Goal: Feedback & Contribution: Leave review/rating

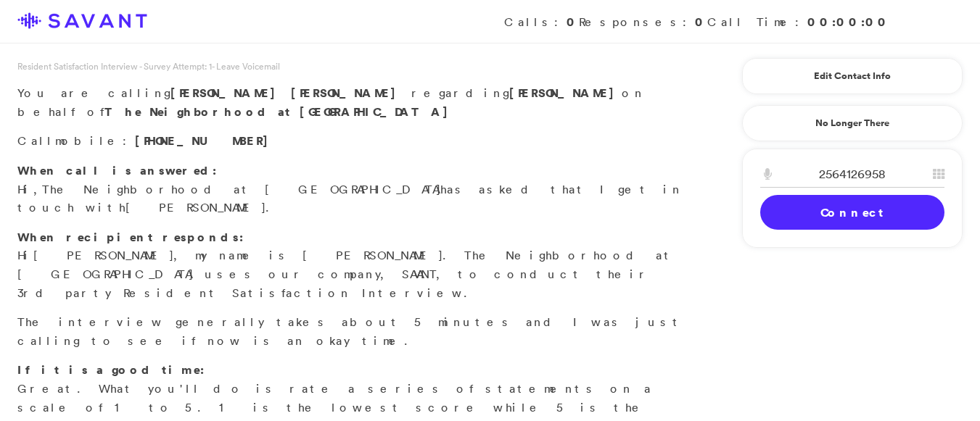
click at [794, 205] on link "Connect" at bounding box center [852, 212] width 184 height 35
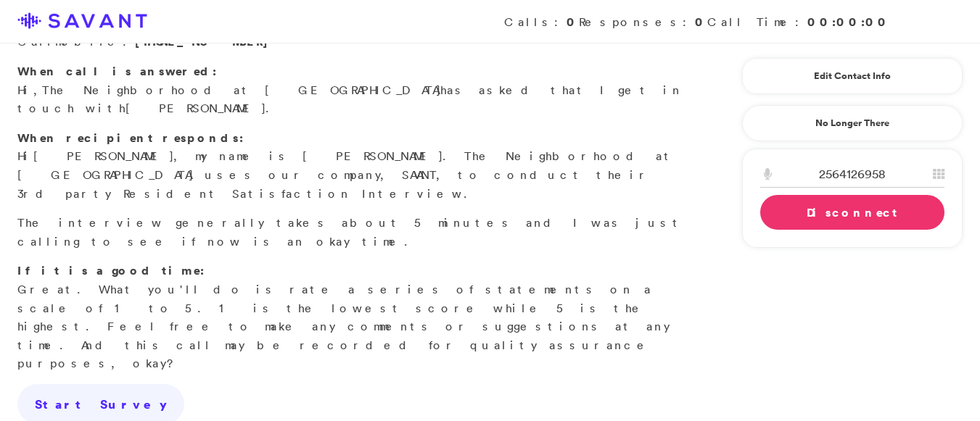
scroll to position [102, 0]
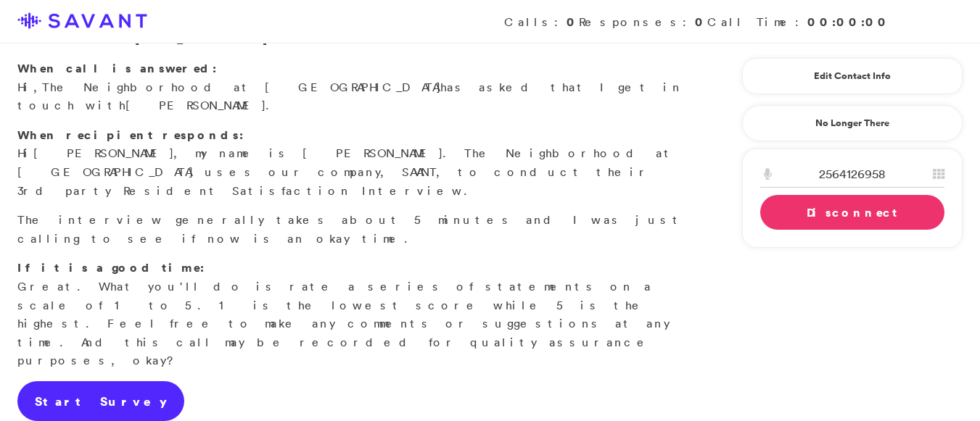
click at [89, 381] on link "Start Survey" at bounding box center [100, 401] width 167 height 41
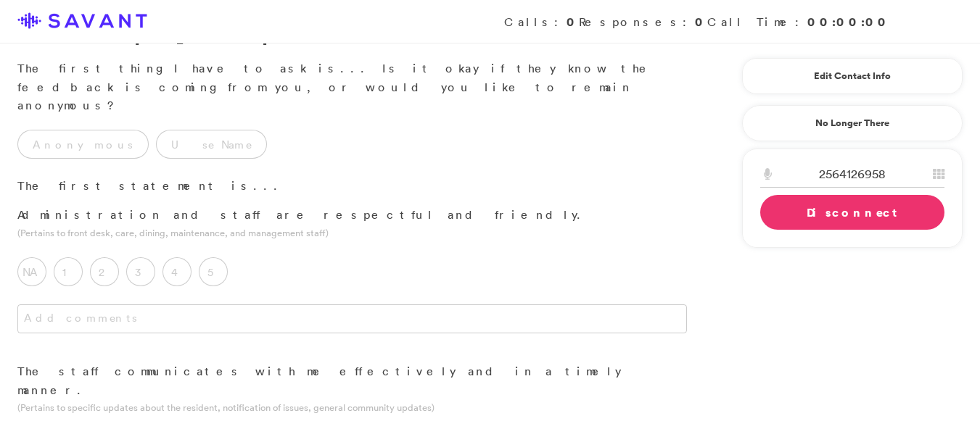
scroll to position [0, 0]
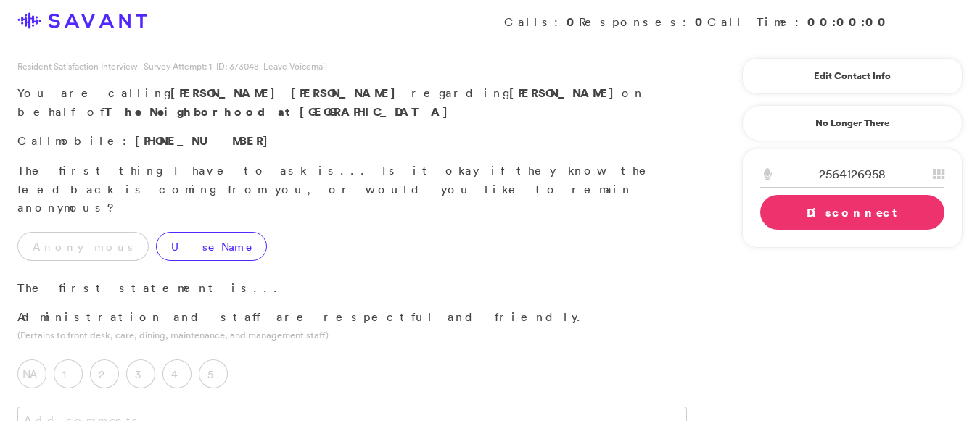
click at [156, 232] on label "Use Name" at bounding box center [211, 246] width 111 height 29
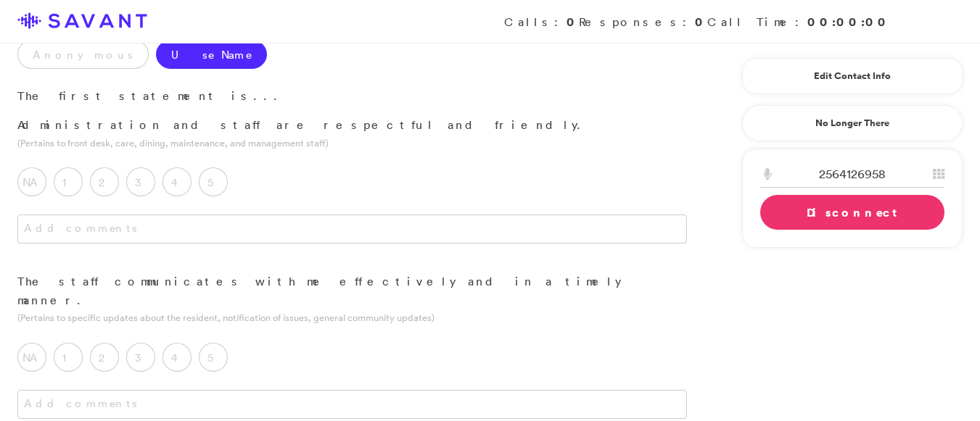
scroll to position [203, 0]
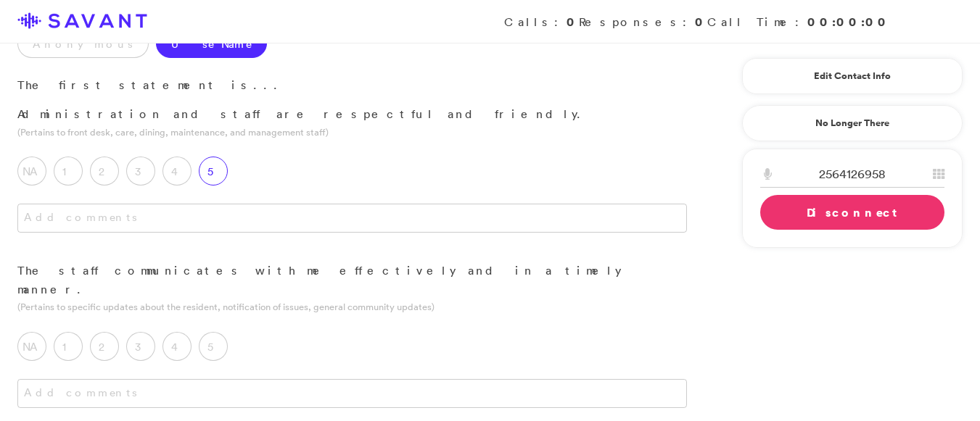
click at [219, 157] on label "5" at bounding box center [213, 171] width 29 height 29
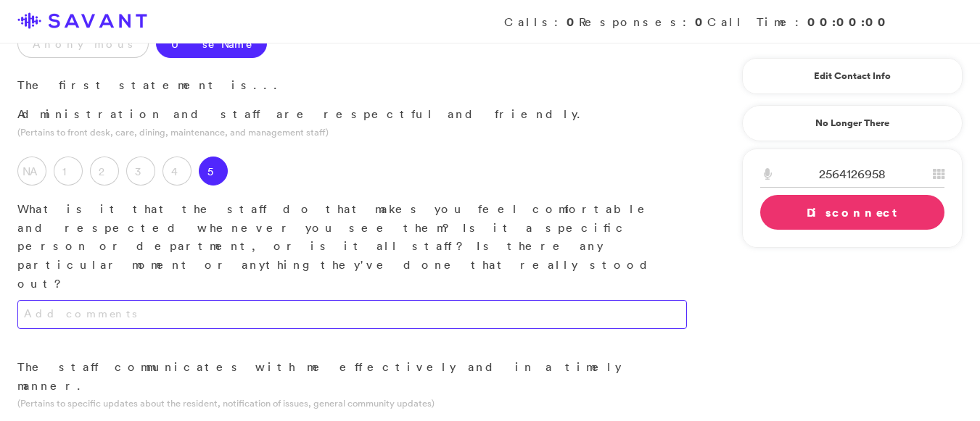
click at [181, 300] on textarea at bounding box center [351, 314] width 669 height 29
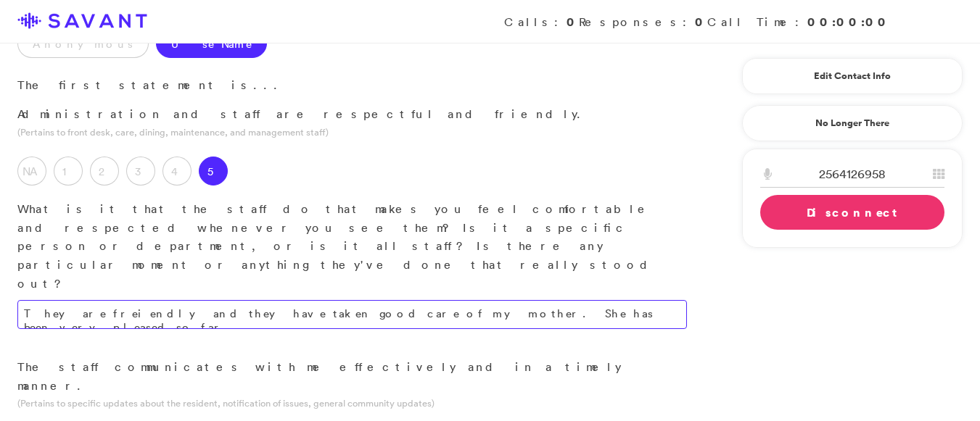
click at [502, 300] on textarea "They are freiendly and they have taken good care of my mother. She has been ver…" at bounding box center [351, 314] width 669 height 29
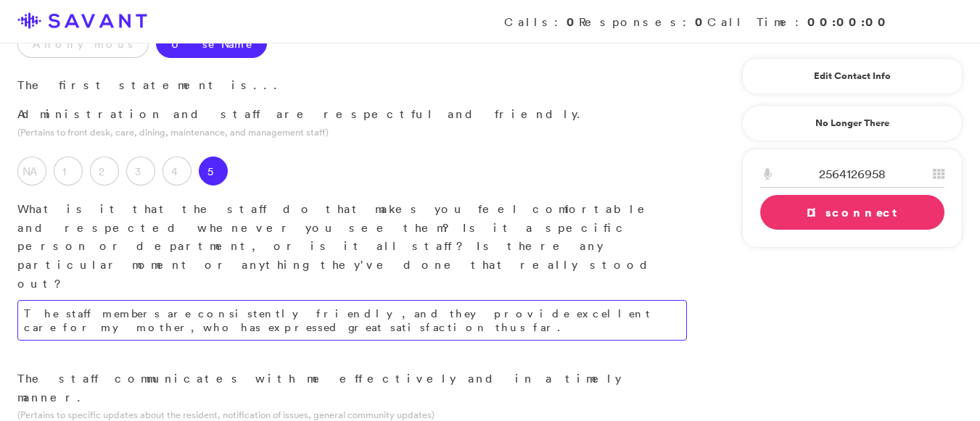
type textarea "The staff members are consistently friendly, and they provide excellent care fo…"
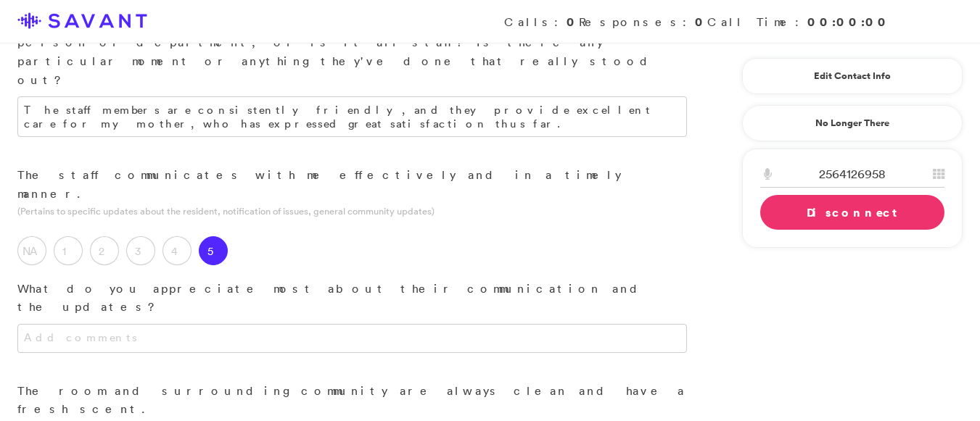
scroll to position [410, 0]
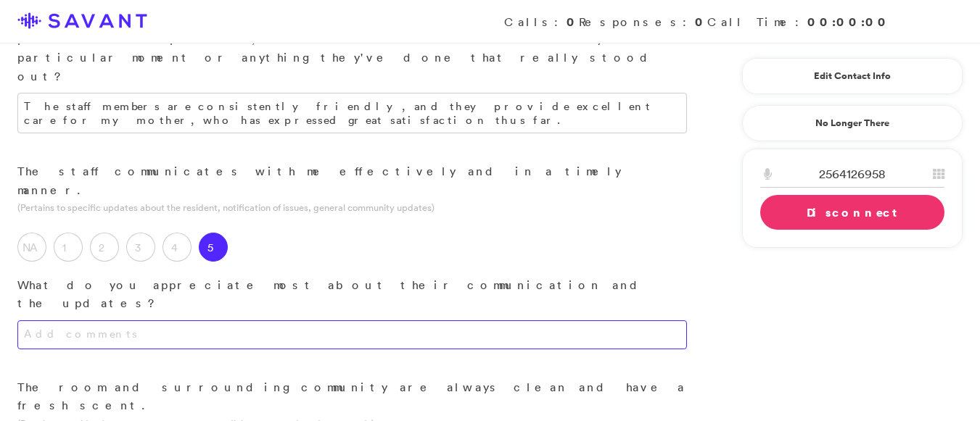
click at [504, 321] on textarea at bounding box center [351, 335] width 669 height 29
click at [389, 321] on textarea "I appreciate that they call me when sometrhign happens or goes wrong." at bounding box center [351, 335] width 669 height 29
type textarea "I appreciate that they call me when something happens or goes wrong."
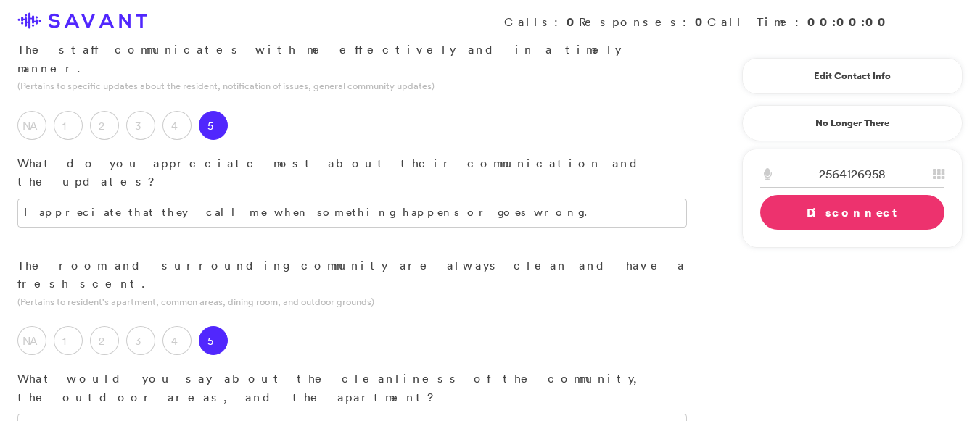
scroll to position [552, 0]
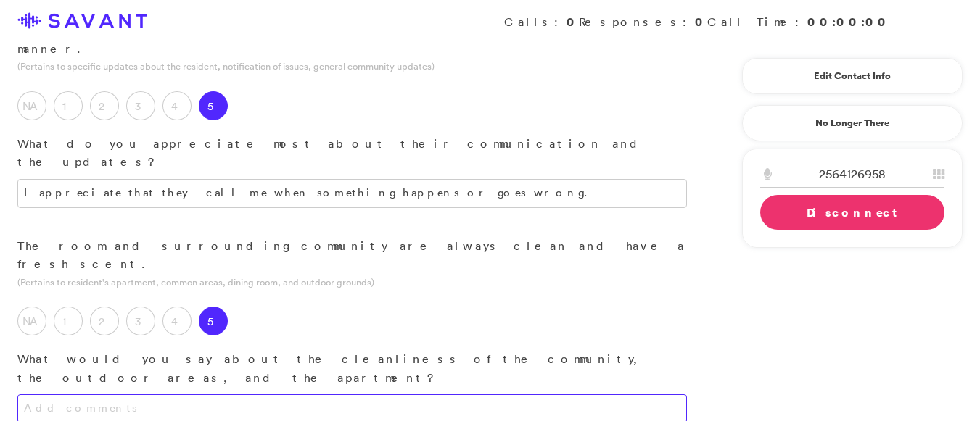
click at [410, 395] on textarea at bounding box center [351, 409] width 669 height 29
click at [244, 395] on textarea "The outdoor areas look clean and well kept" at bounding box center [351, 409] width 669 height 29
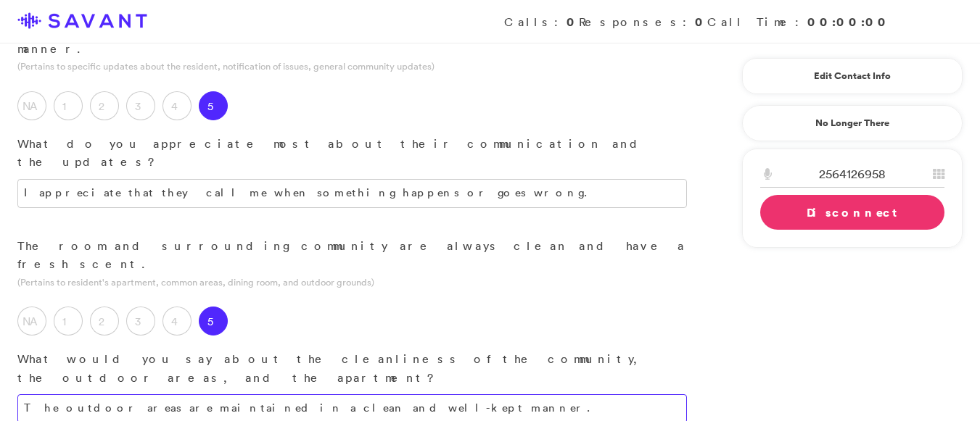
type textarea "The outdoor areas are maintained in a clean and well-kept manner."
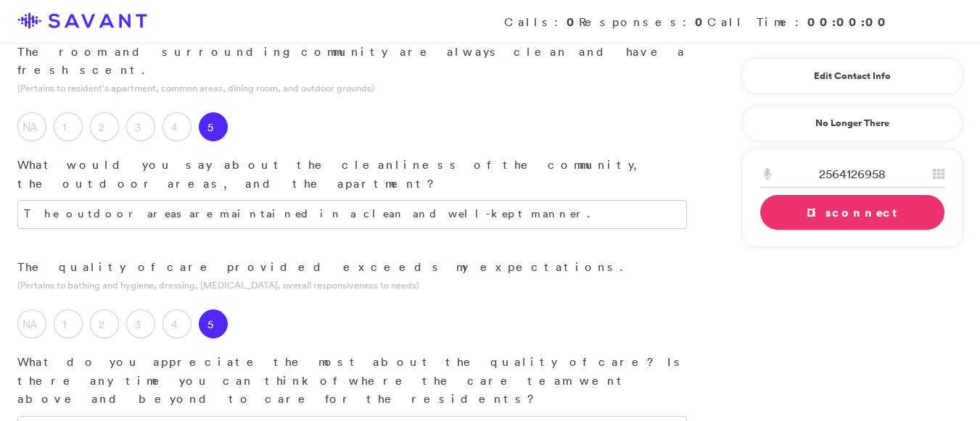
scroll to position [750, 0]
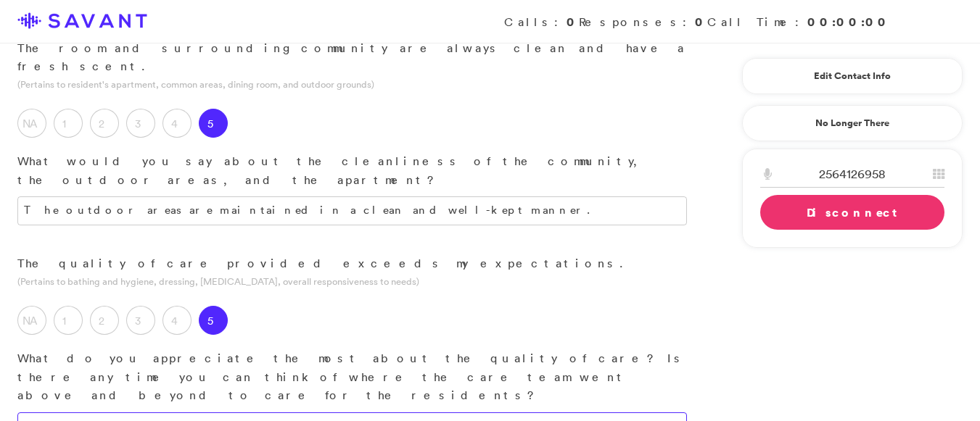
click at [441, 413] on textarea at bounding box center [351, 427] width 669 height 29
click at [338, 413] on textarea "My mother says they stop in anc checking on here" at bounding box center [351, 427] width 669 height 29
click at [394, 413] on textarea "My mother says they stop in anc checking on here" at bounding box center [351, 427] width 669 height 29
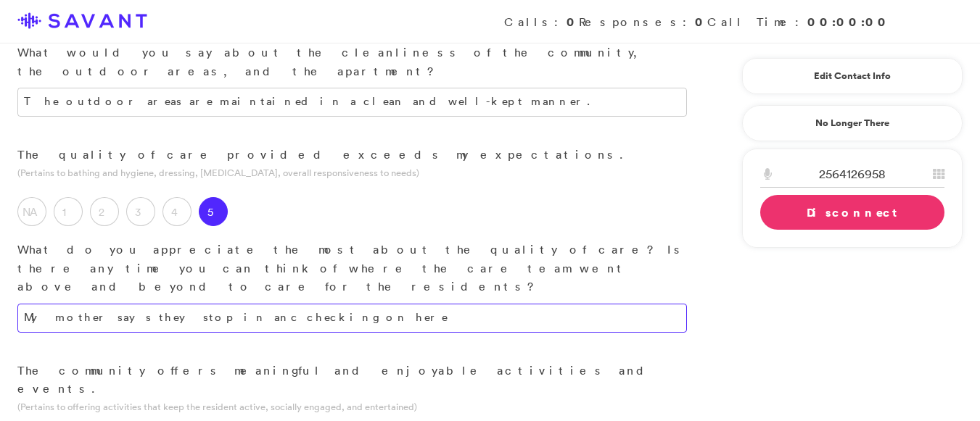
scroll to position [862, 0]
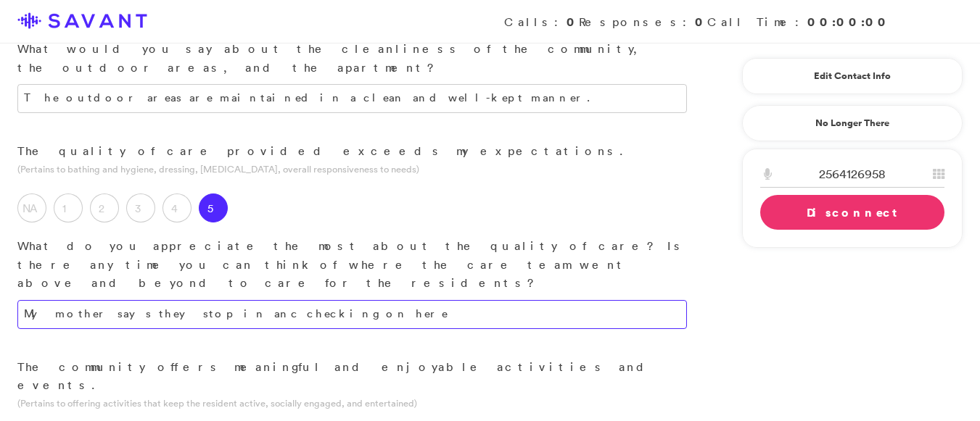
type textarea "My mother says they stop in anc checking on here"
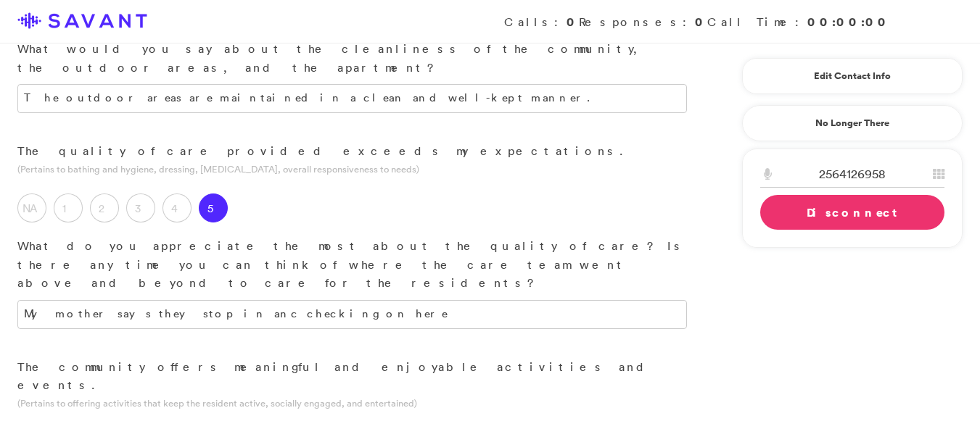
type textarea "m"
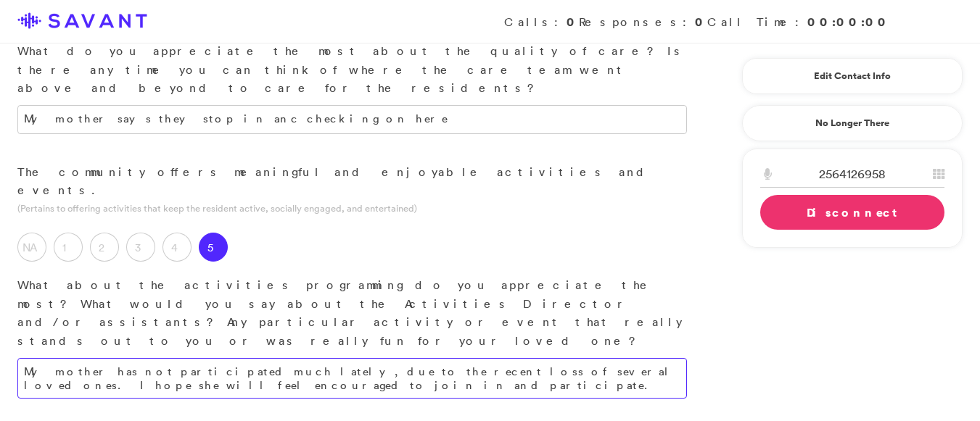
scroll to position [1065, 0]
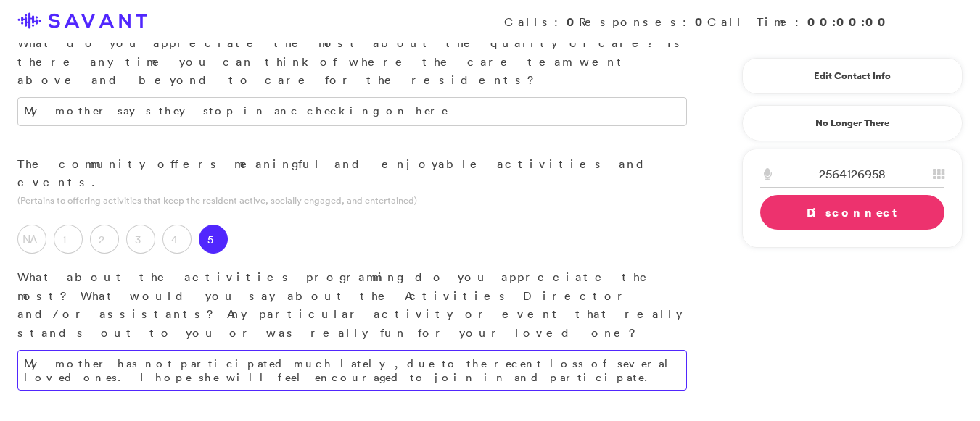
type textarea "My mother has not participated much lately, due to the recent loss of several l…"
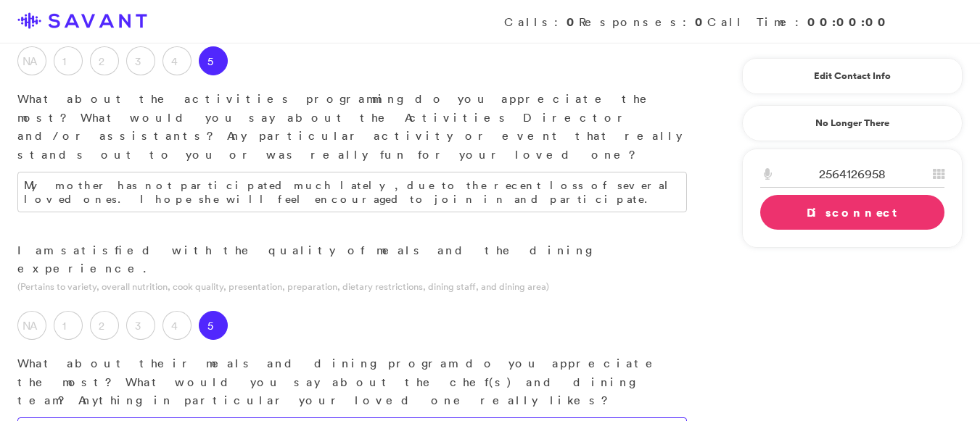
scroll to position [1256, 0]
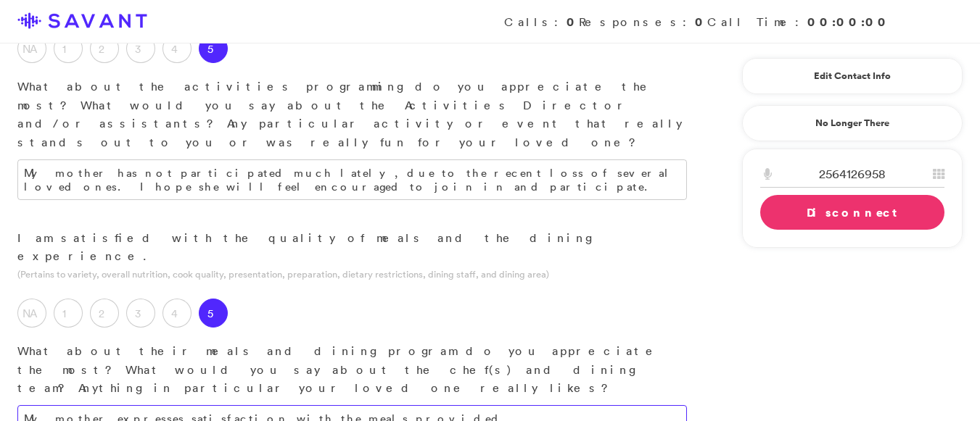
type textarea "My mother expresses satisfaction with the meals provided."
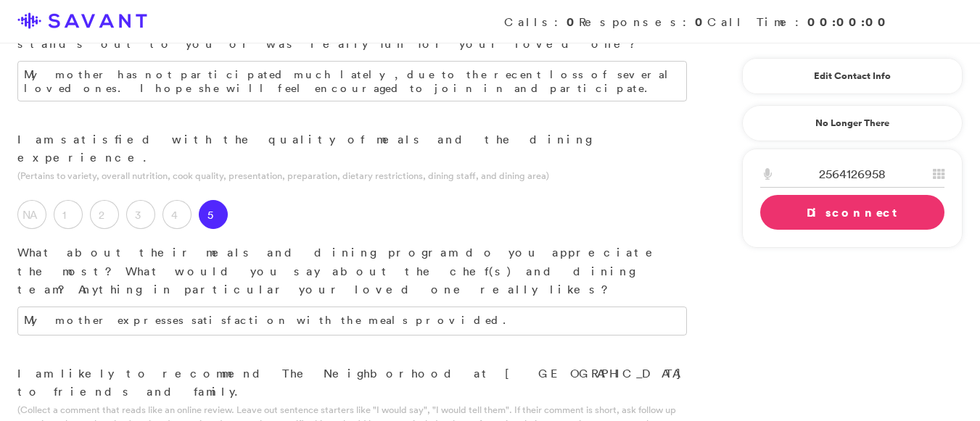
scroll to position [1363, 0]
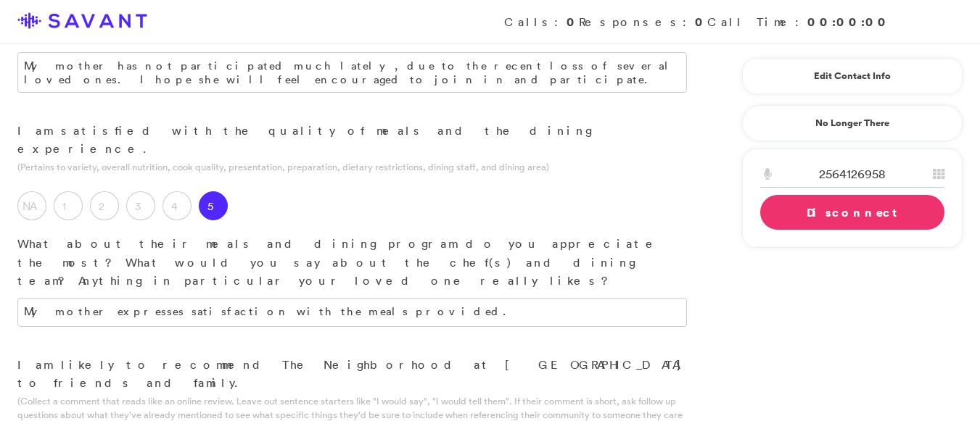
type textarea "The community is wonderful, and we are very pleased with it. The staff is excel…"
drag, startPoint x: 151, startPoint y: 329, endPoint x: 401, endPoint y: 331, distance: 250.2
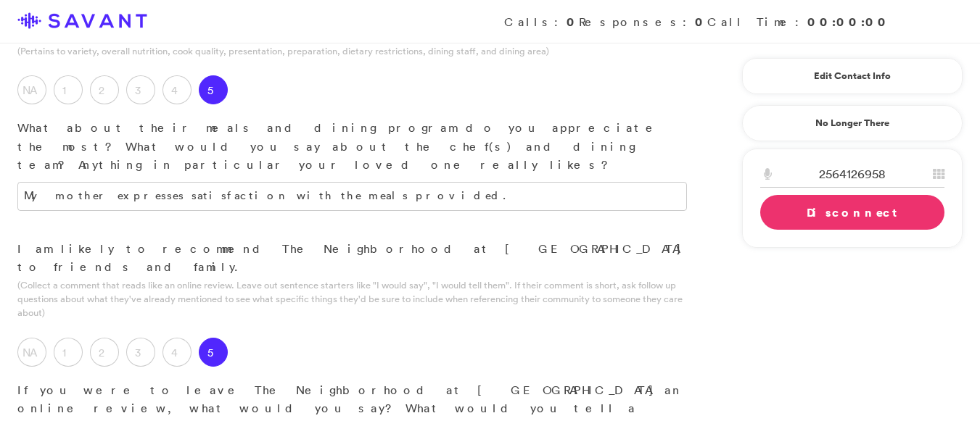
scroll to position [1488, 0]
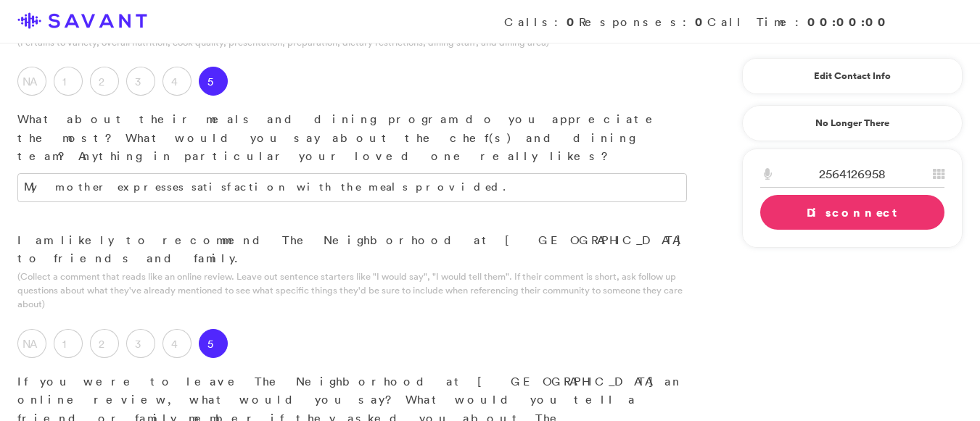
type textarea "My mother is happy and satisfied, and that is what matters most."
type textarea "They alwaays address the issues we have fast and take our concerns into account…"
drag, startPoint x: 600, startPoint y: 276, endPoint x: 882, endPoint y: 340, distance: 289.4
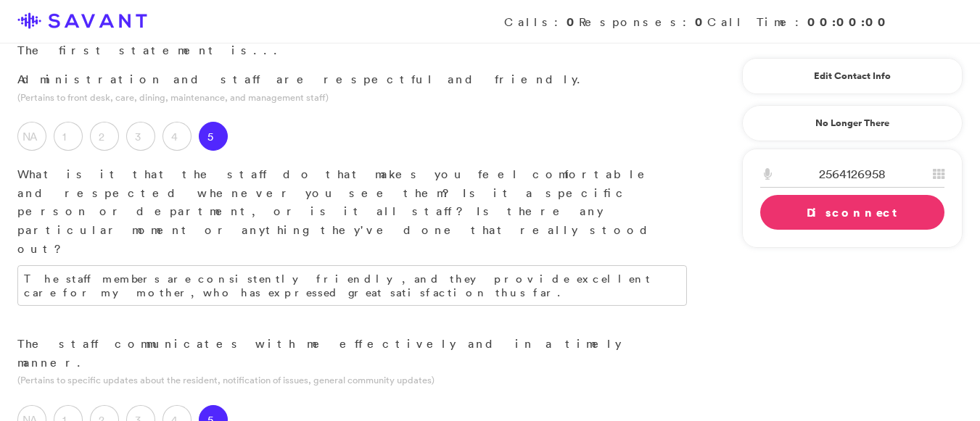
scroll to position [92, 0]
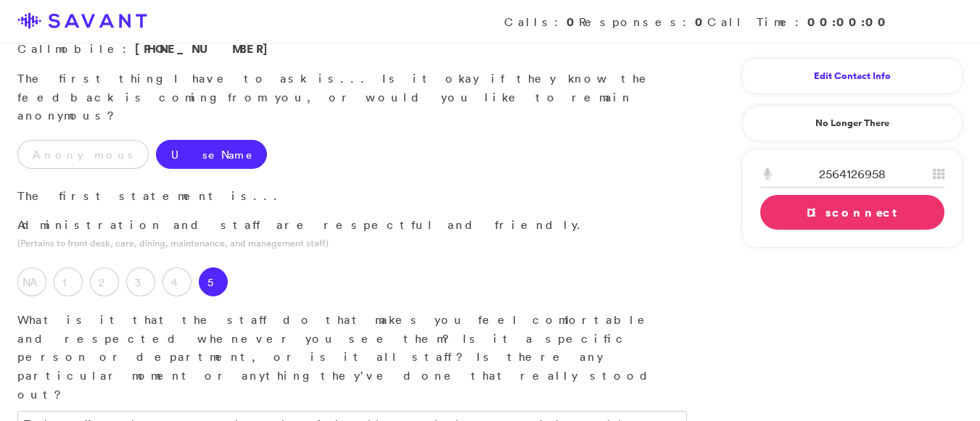
click at [847, 80] on link "Edit Contact Info" at bounding box center [852, 76] width 184 height 23
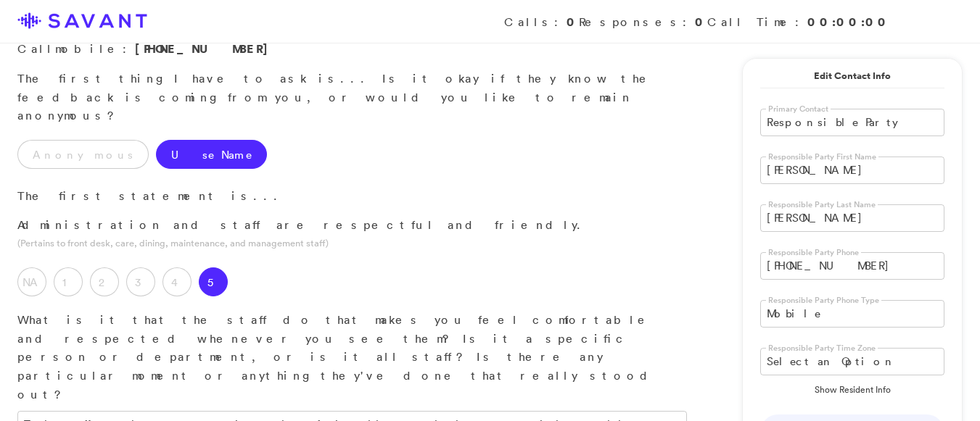
click at [817, 172] on input "[PERSON_NAME]" at bounding box center [852, 171] width 184 height 28
type input "M"
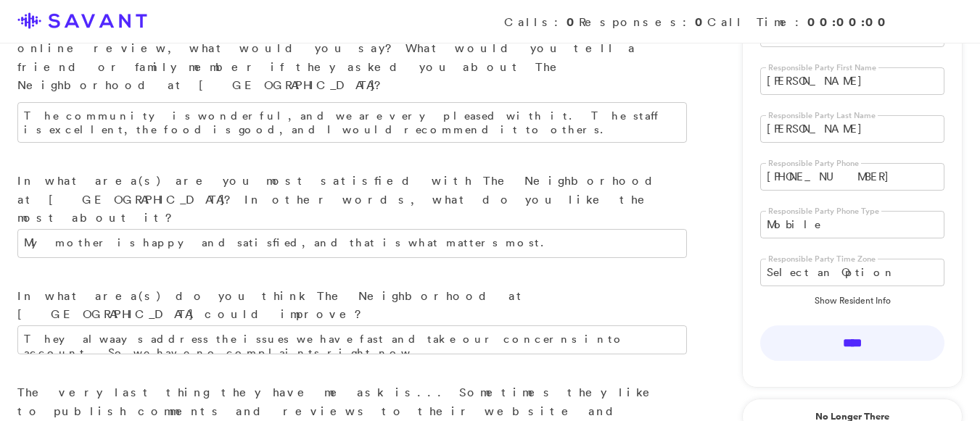
scroll to position [95, 0]
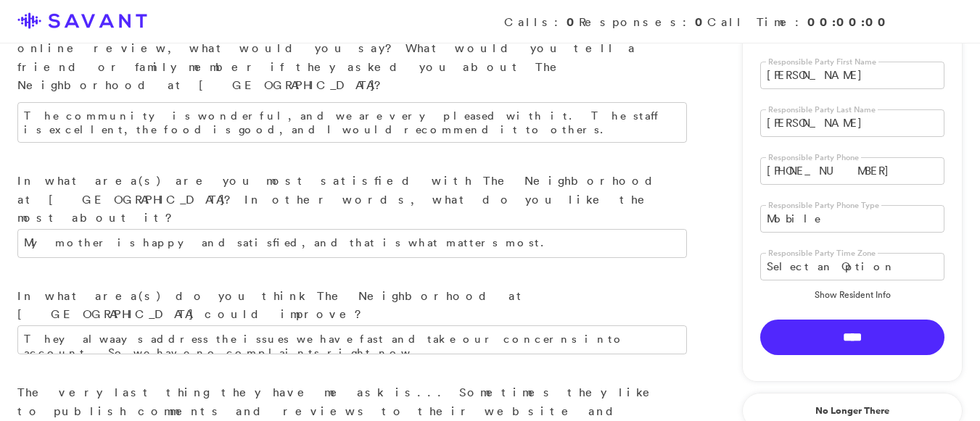
type input "[PERSON_NAME]"
click at [853, 338] on input "****" at bounding box center [852, 338] width 184 height 36
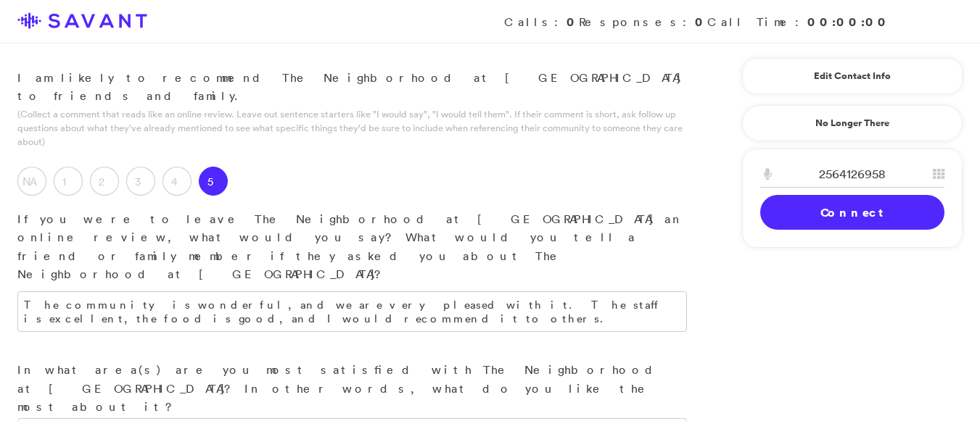
scroll to position [1622, 0]
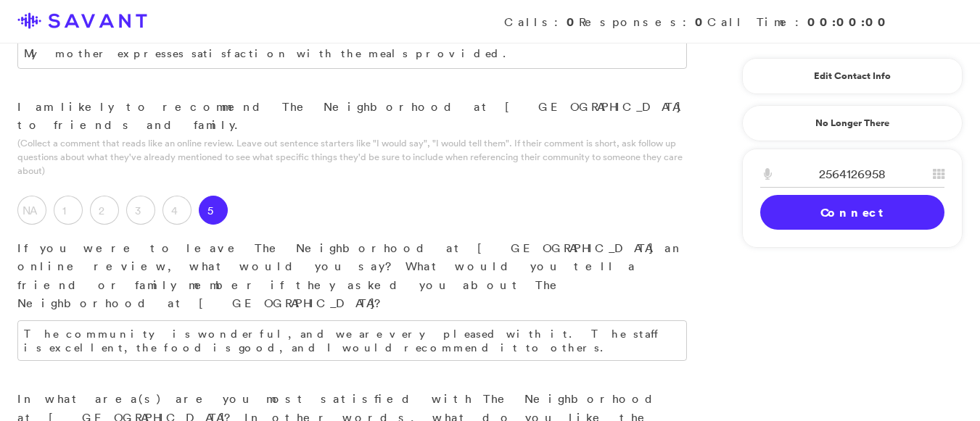
type textarea "They always address the issues we have quickly and take our concerns into accou…"
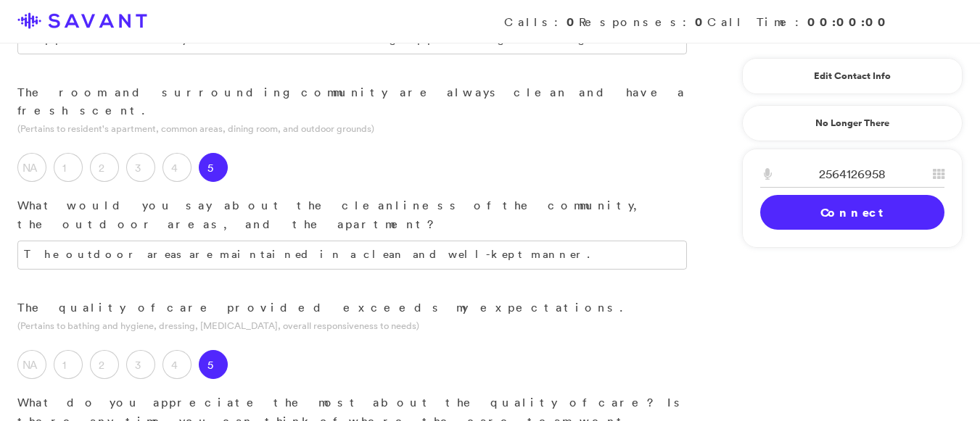
scroll to position [710, 0]
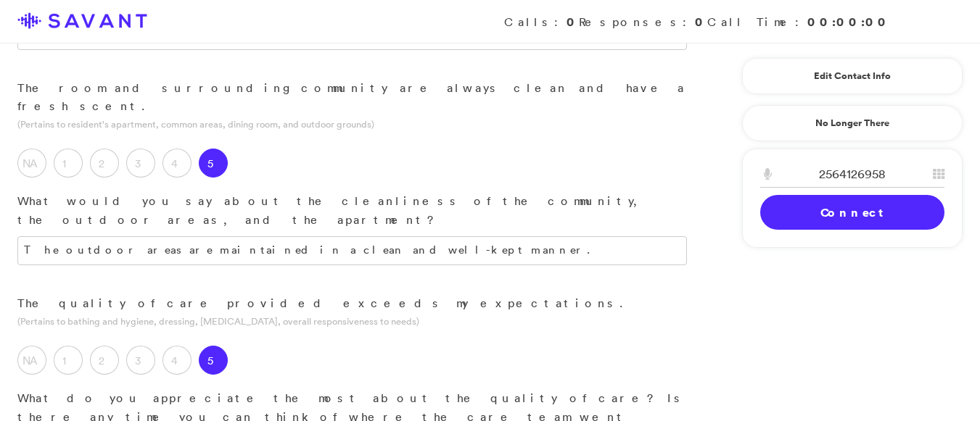
type textarea "My mother says they stop in and check on her to make sure she is ok and ask her…"
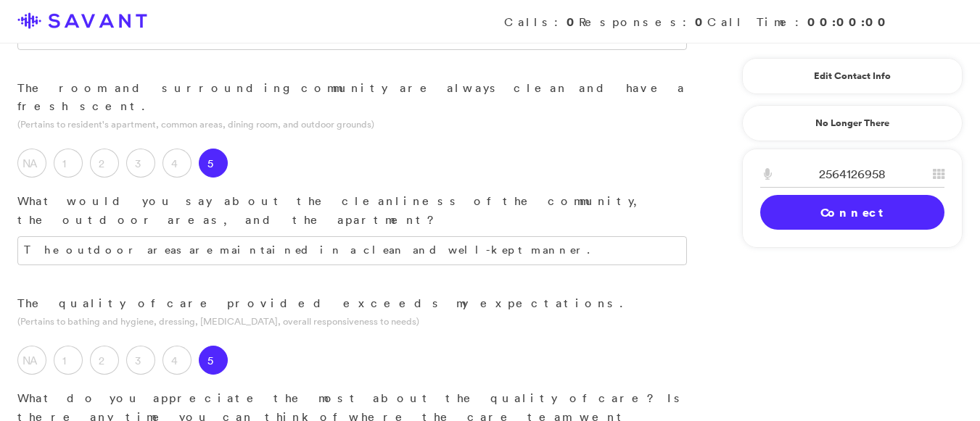
drag, startPoint x: 528, startPoint y: 260, endPoint x: 828, endPoint y: 339, distance: 310.5
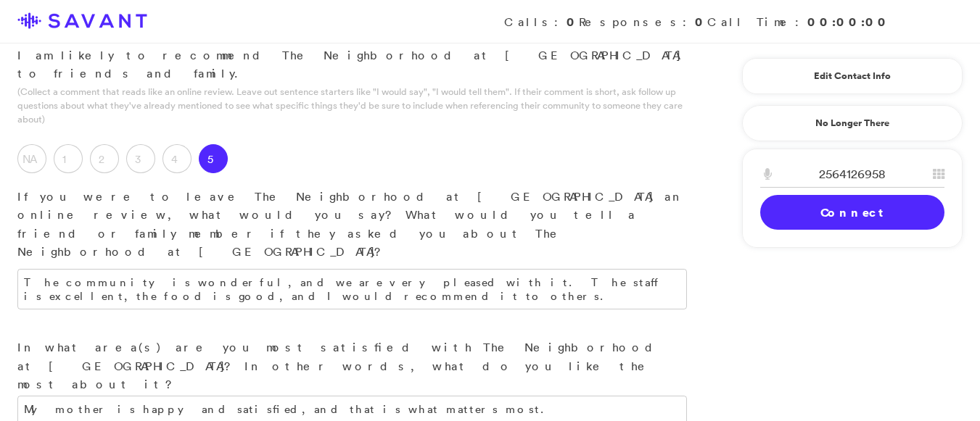
scroll to position [1748, 0]
